Goal: Task Accomplishment & Management: Complete application form

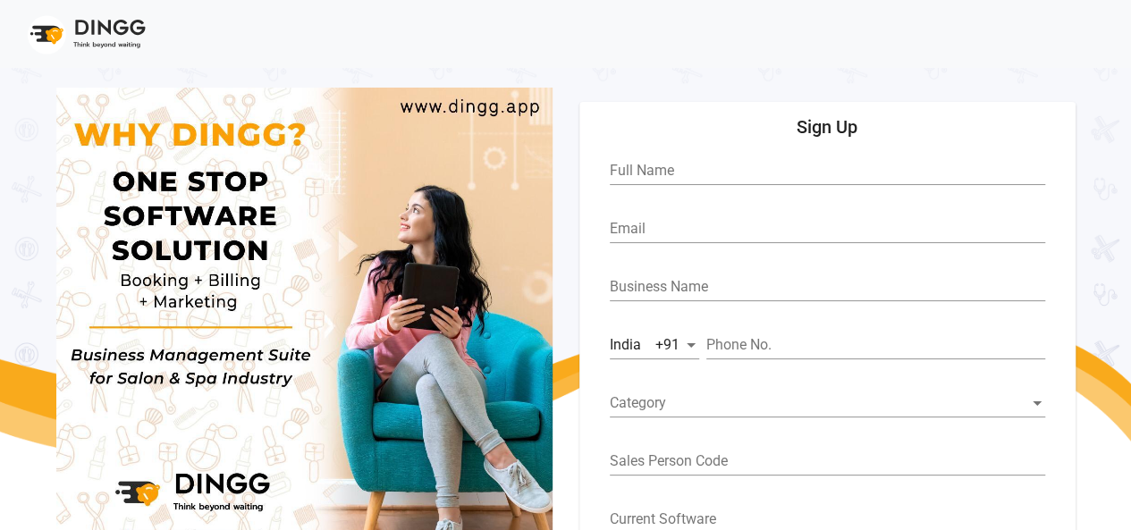
click at [705, 166] on input "Full Name" at bounding box center [828, 171] width 436 height 16
type input "[PERSON_NAME]"
click at [681, 235] on input "Email" at bounding box center [828, 229] width 436 height 16
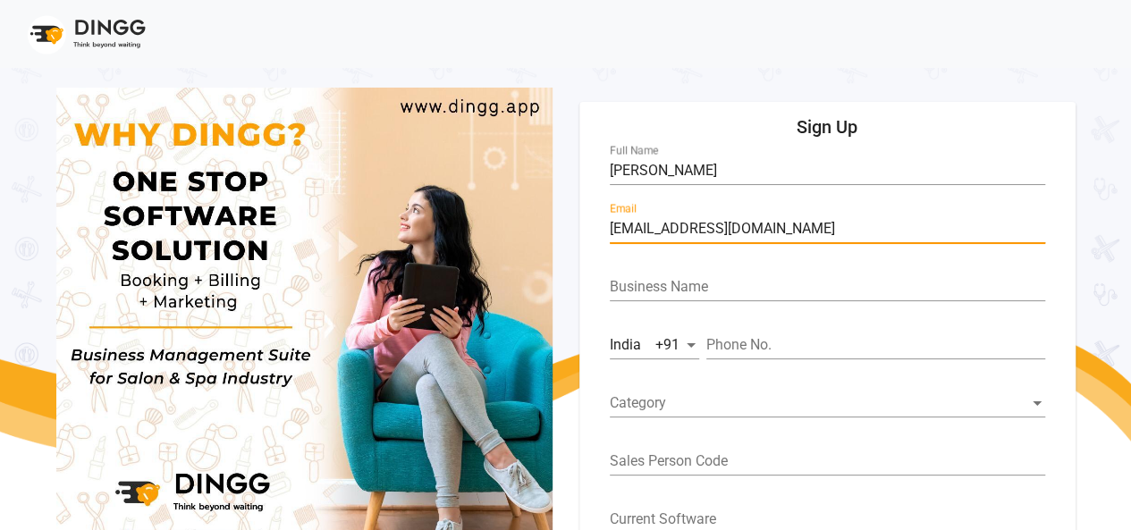
type input "[EMAIL_ADDRESS][DOMAIN_NAME]"
click at [764, 348] on input "Phone No." at bounding box center [875, 345] width 339 height 16
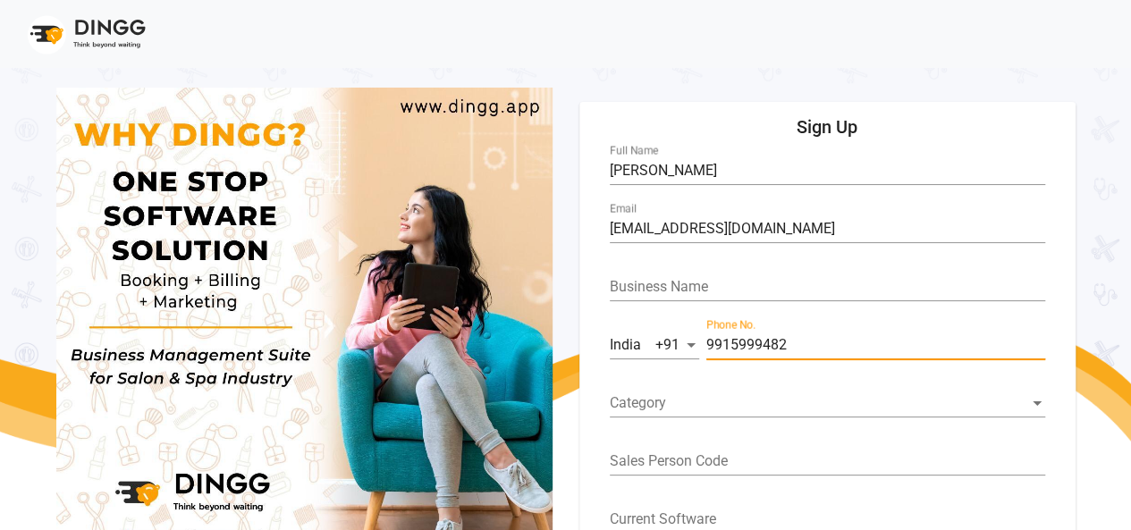
type input "9915999482"
click at [678, 285] on input "Business Name" at bounding box center [828, 287] width 436 height 16
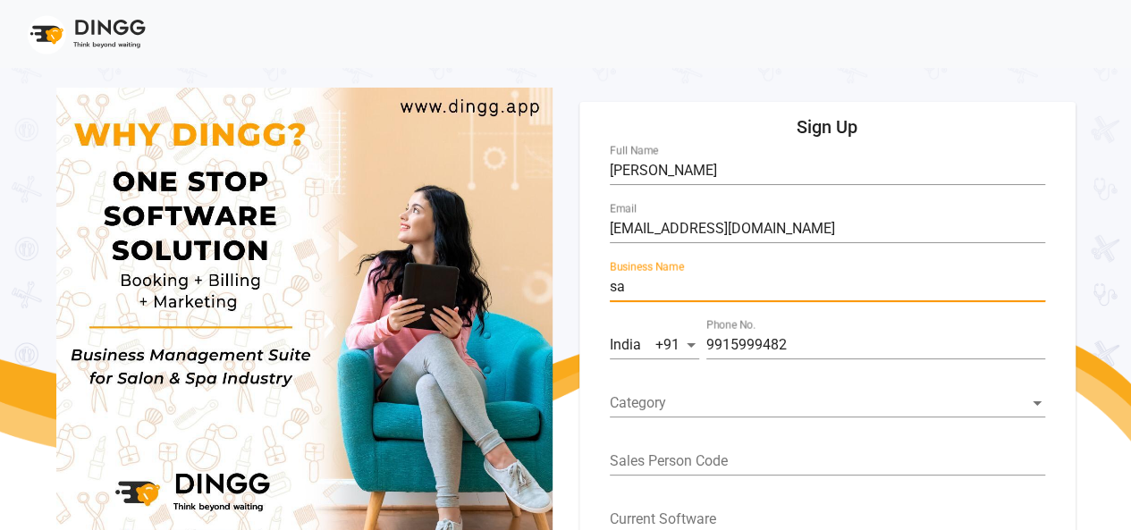
type input "s"
type input "Salon Masters"
click at [702, 403] on span at bounding box center [819, 403] width 419 height 16
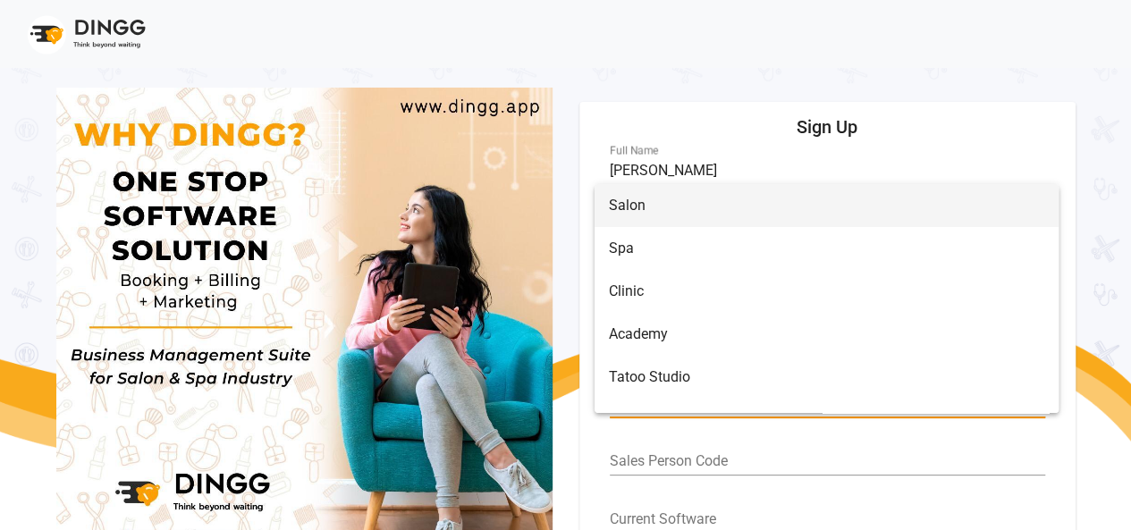
click at [669, 216] on span "Salon" at bounding box center [827, 205] width 436 height 43
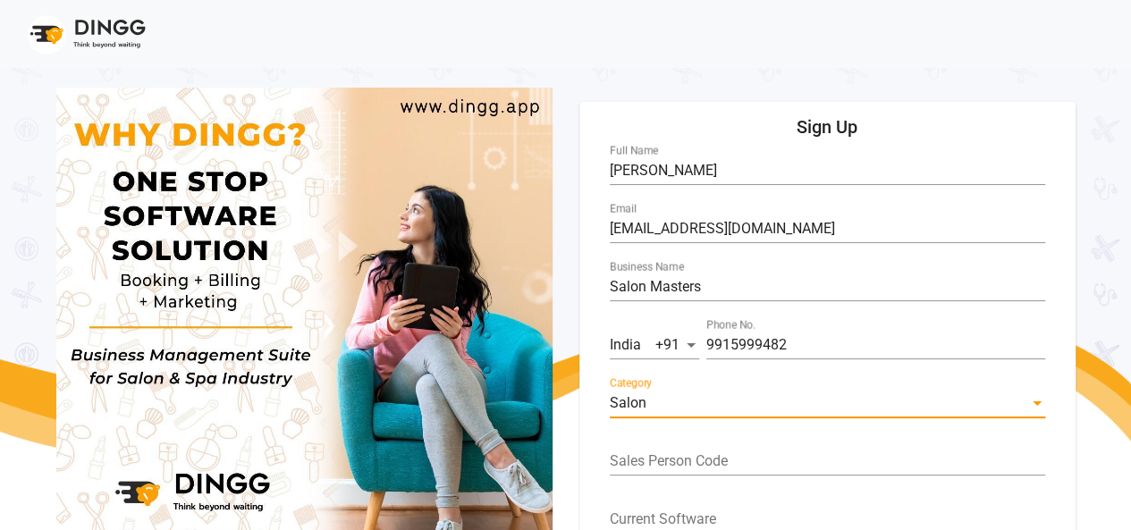
click at [724, 452] on div "Sales Person Code" at bounding box center [828, 456] width 436 height 40
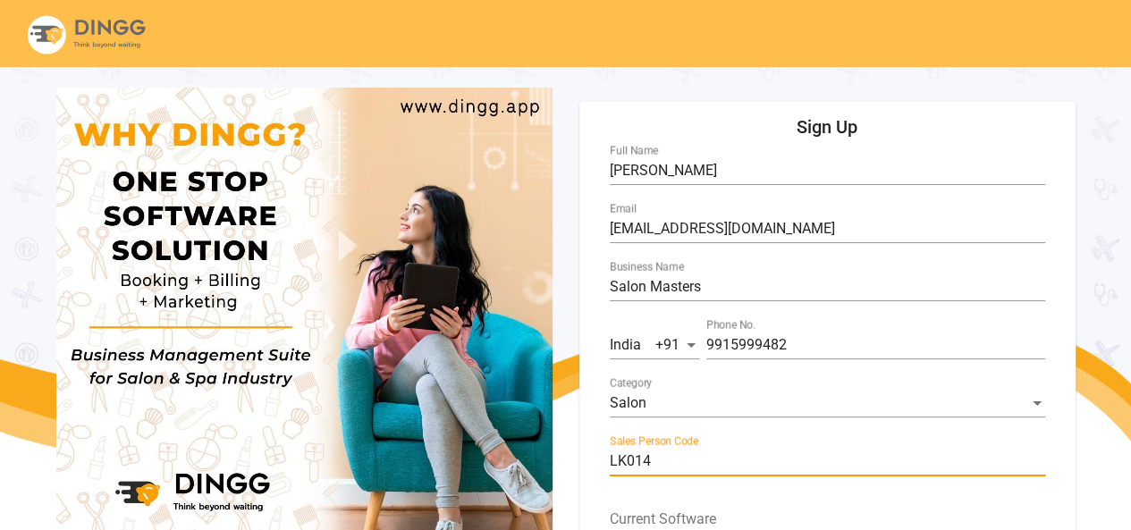
scroll to position [97, 0]
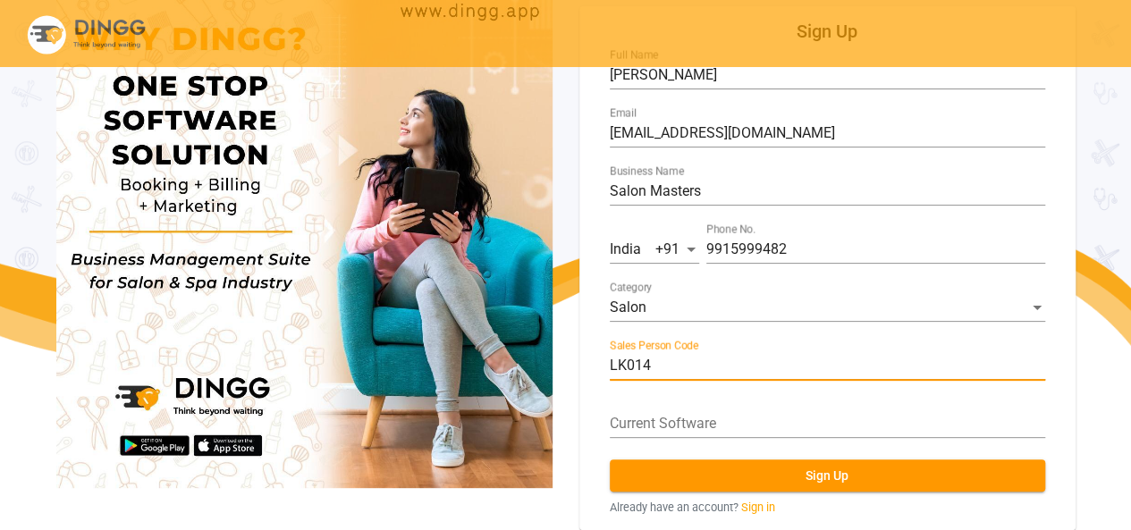
type input "LK014"
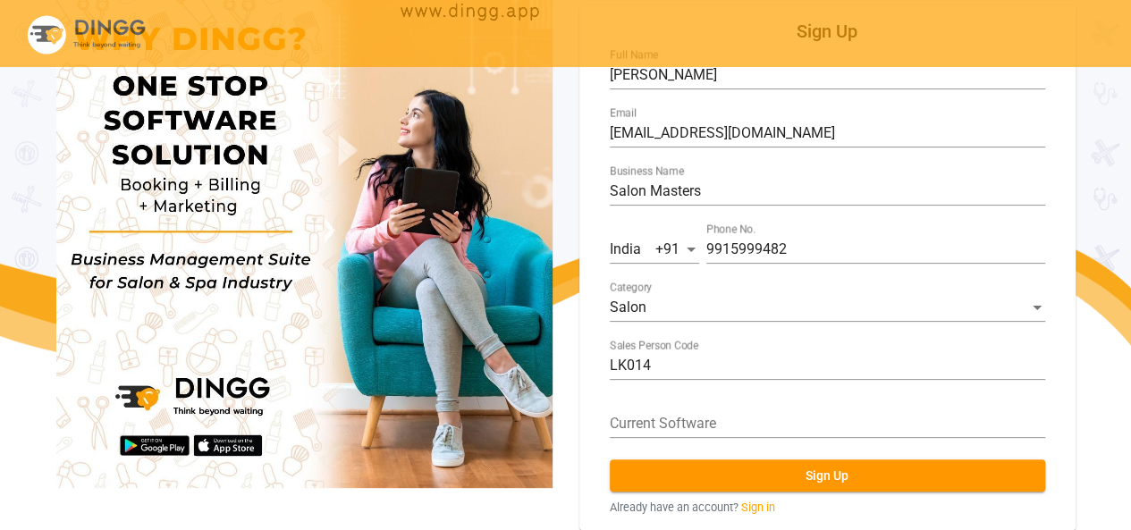
click at [864, 441] on div "Current Software" at bounding box center [828, 427] width 436 height 58
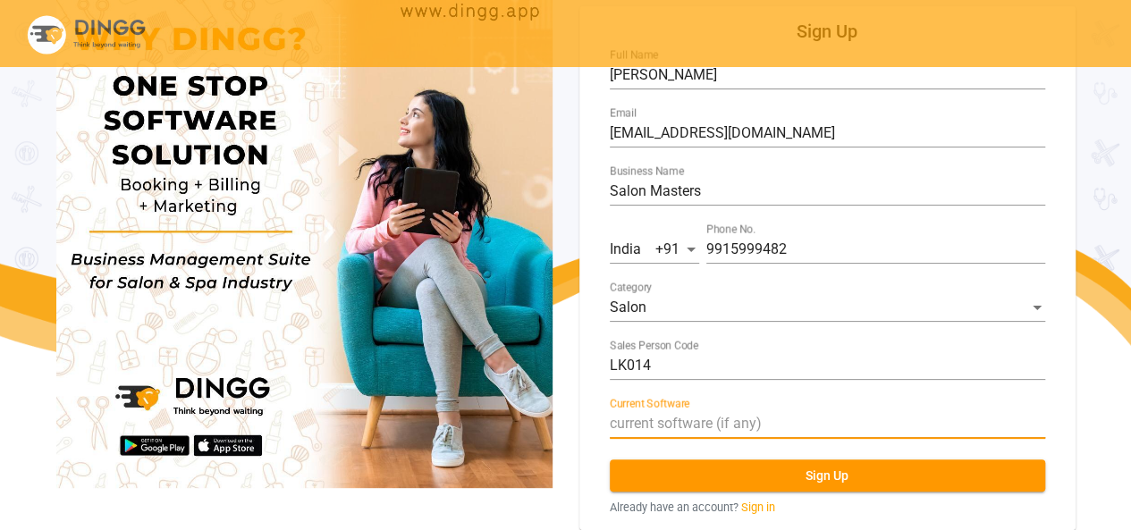
click at [826, 425] on input "Current Software" at bounding box center [828, 424] width 436 height 16
type input "NA"
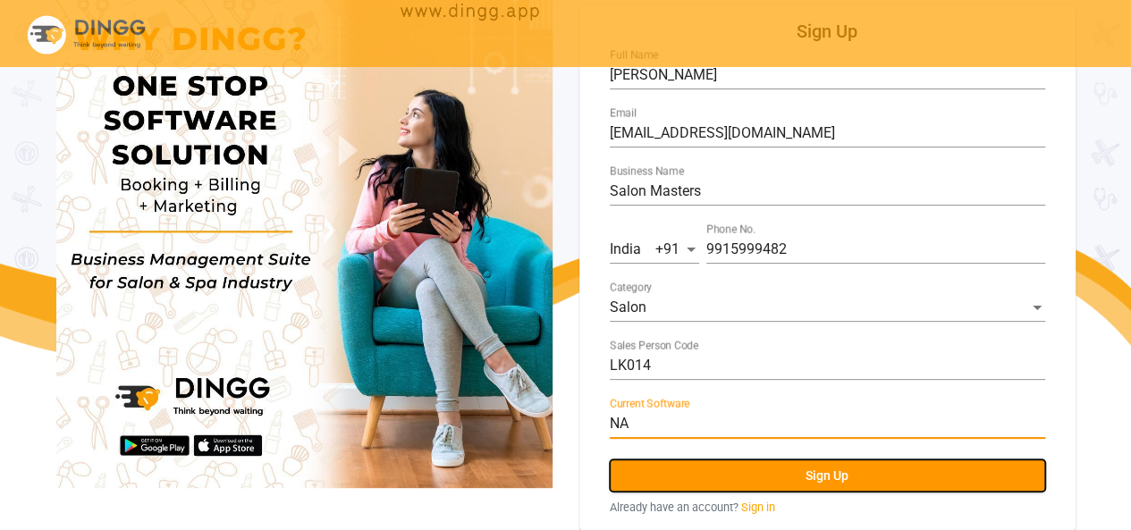
click at [814, 471] on span "Sign Up" at bounding box center [827, 476] width 43 height 14
